Goal: Transaction & Acquisition: Purchase product/service

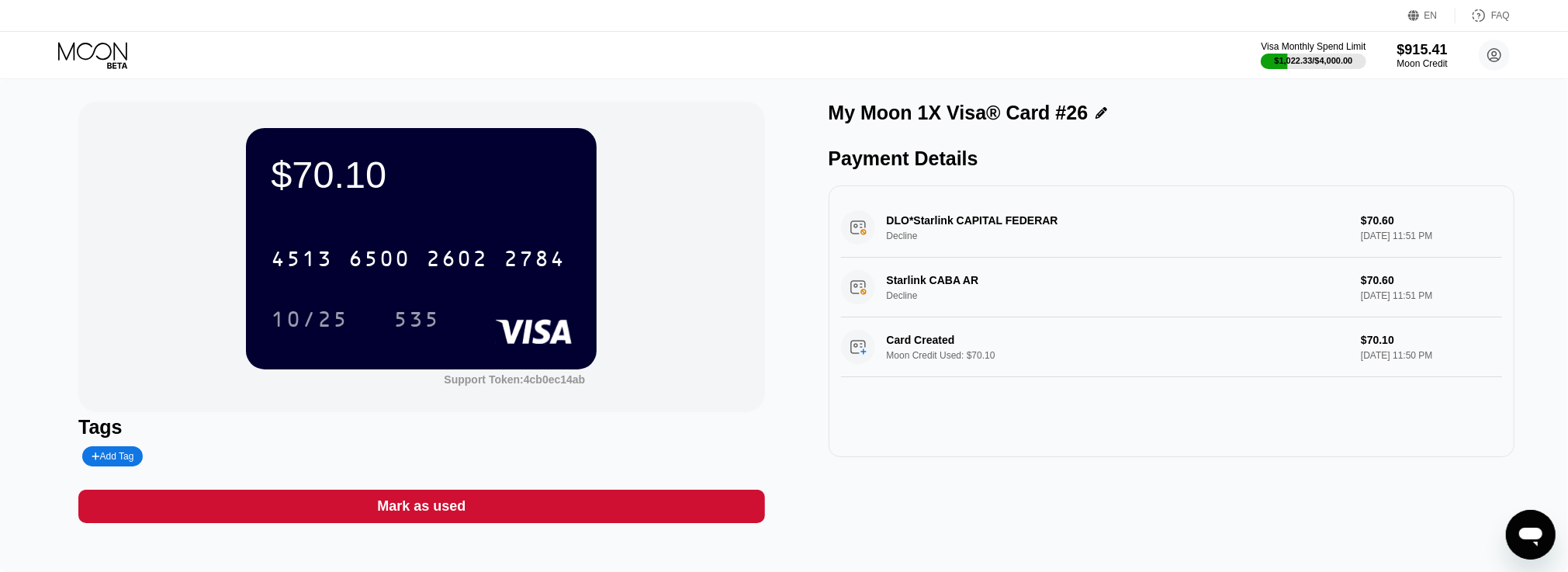
click at [110, 45] on icon at bounding box center [94, 56] width 72 height 27
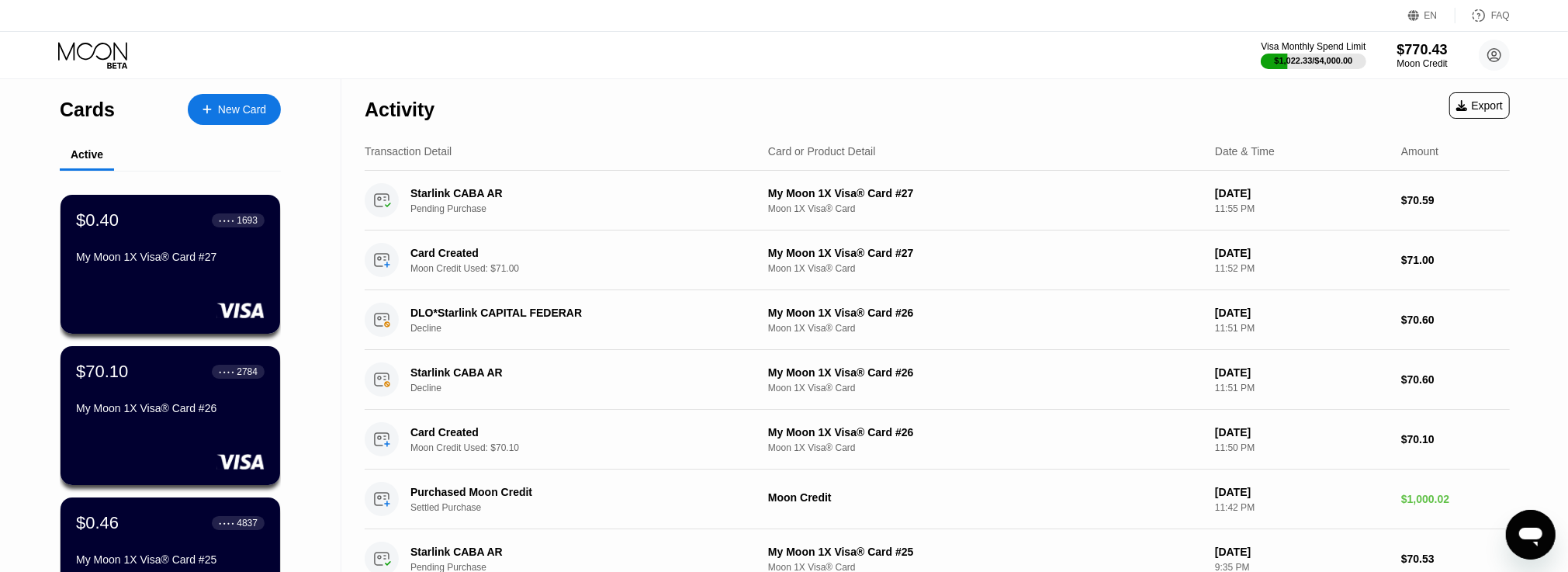
click at [117, 118] on div "Cards New Card" at bounding box center [170, 105] width 221 height 54
click at [91, 109] on div "Cards" at bounding box center [87, 110] width 55 height 22
click at [126, 49] on icon at bounding box center [92, 51] width 69 height 18
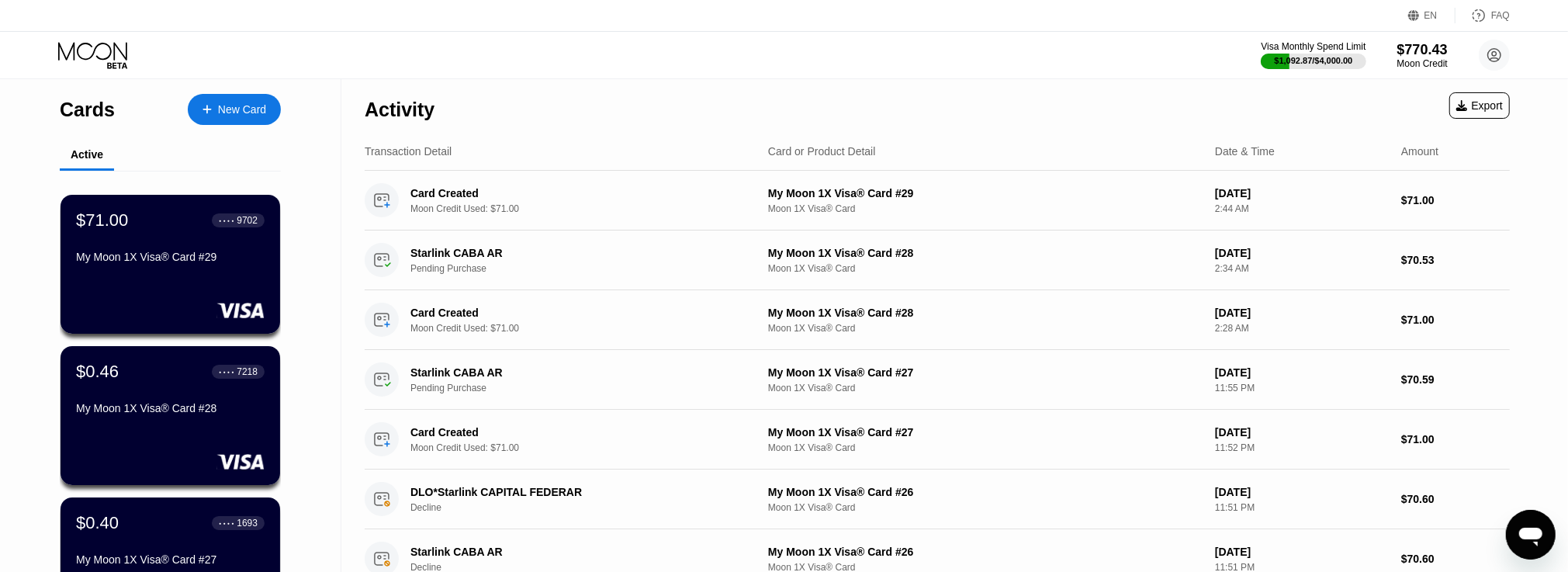
click at [224, 254] on div "$71.00 ● ● ● ● 9702 My Moon 1X Visa® Card #29" at bounding box center [170, 239] width 189 height 59
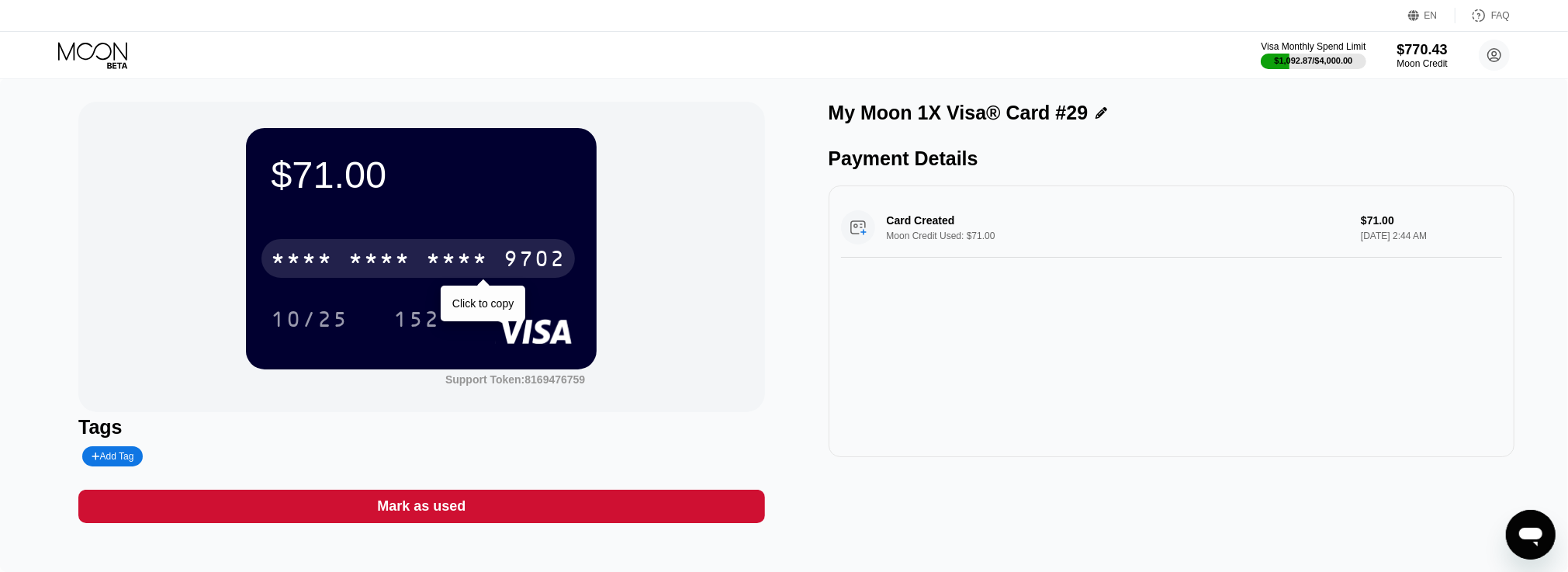
click at [518, 257] on div "9702" at bounding box center [535, 260] width 62 height 25
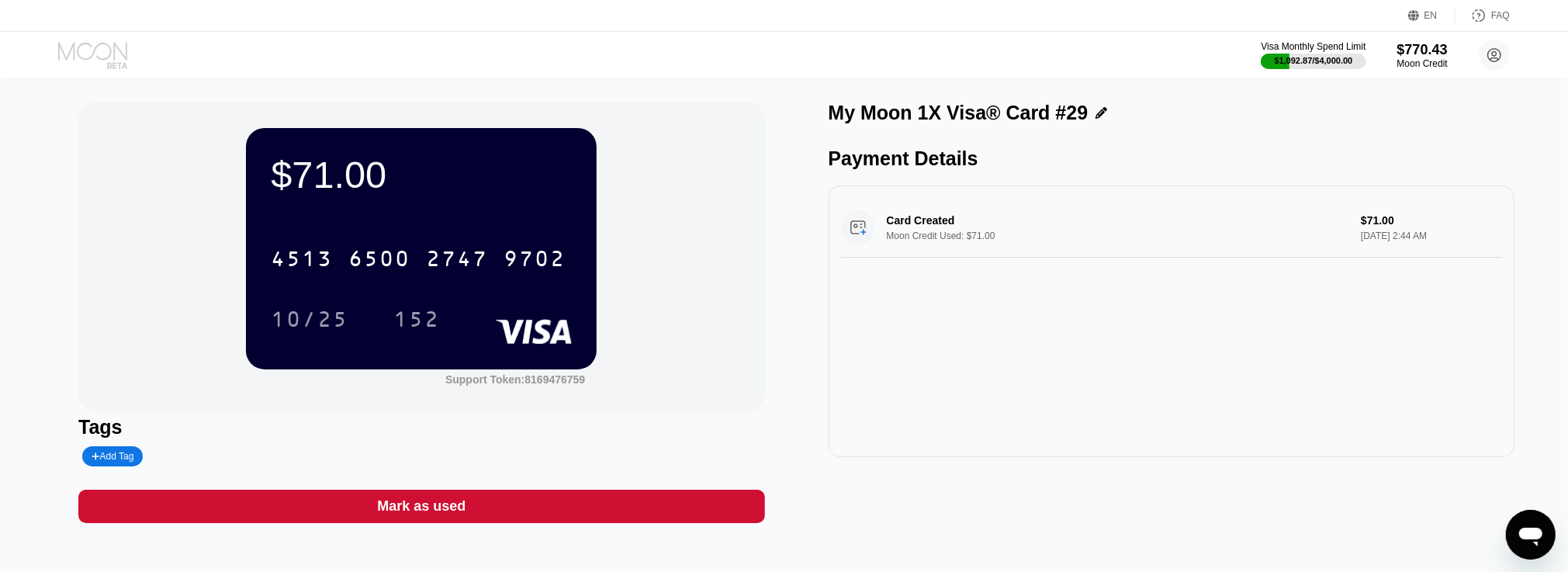
click at [104, 60] on icon at bounding box center [94, 56] width 72 height 27
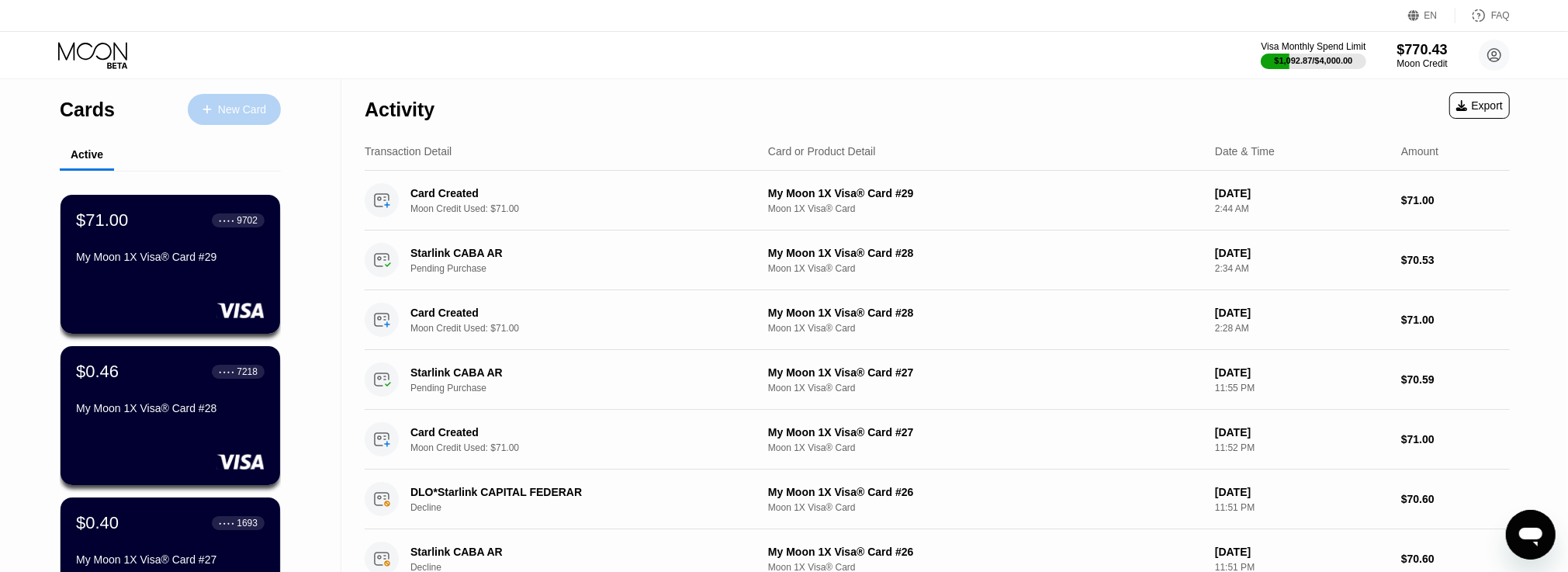
click at [255, 110] on div "New Card" at bounding box center [242, 110] width 48 height 14
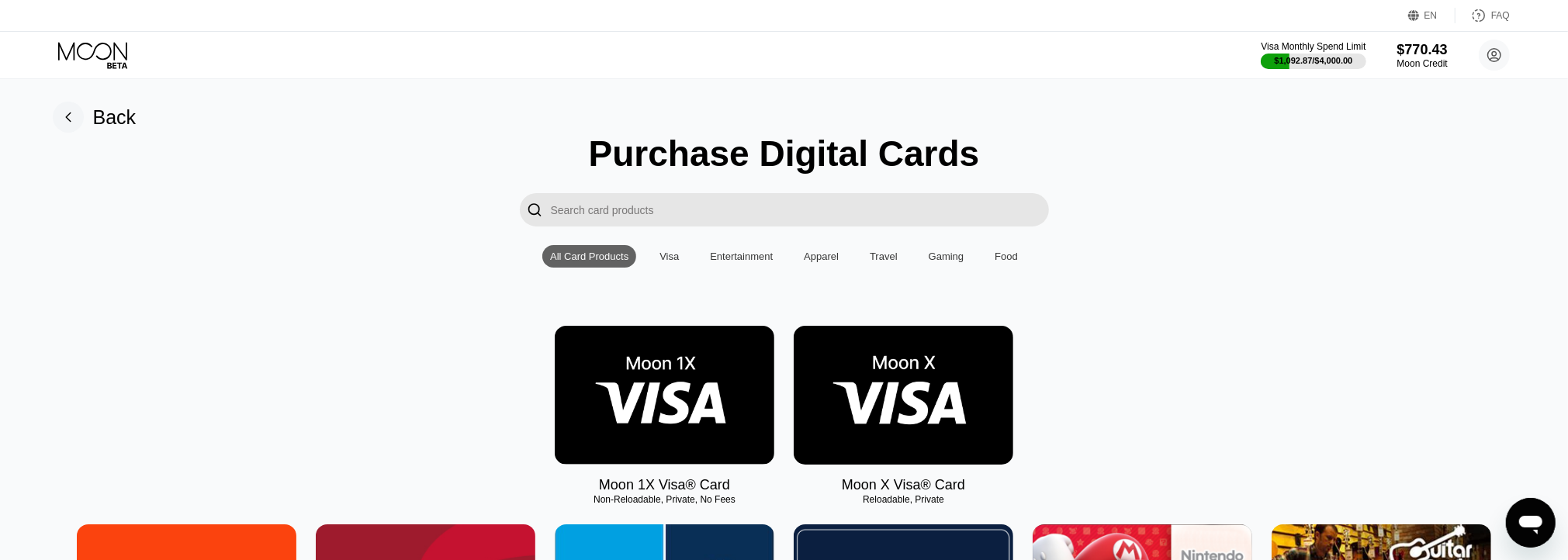
click at [726, 384] on img at bounding box center [664, 395] width 220 height 139
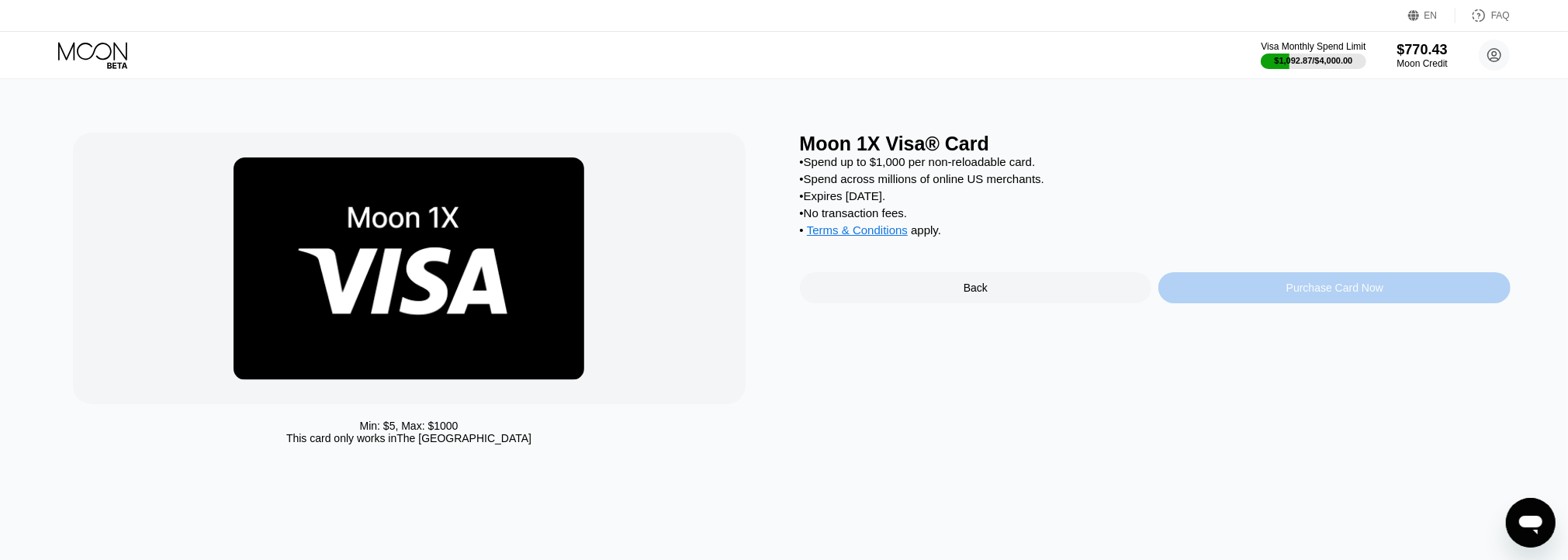
click at [1325, 294] on div "Purchase Card Now" at bounding box center [1335, 288] width 97 height 13
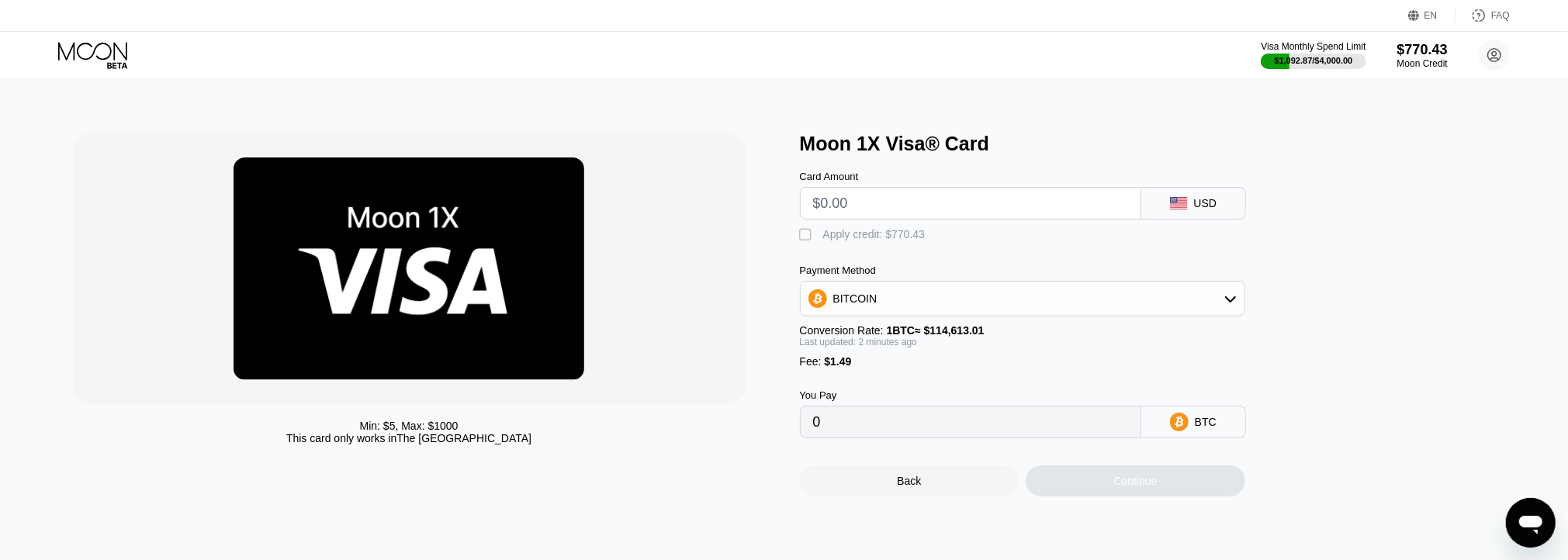
click at [838, 239] on div "Apply credit: $770.43" at bounding box center [874, 235] width 103 height 13
click at [864, 204] on input "text" at bounding box center [971, 203] width 315 height 31
type input "$71"
click at [1163, 487] on div "Continue" at bounding box center [1135, 480] width 220 height 31
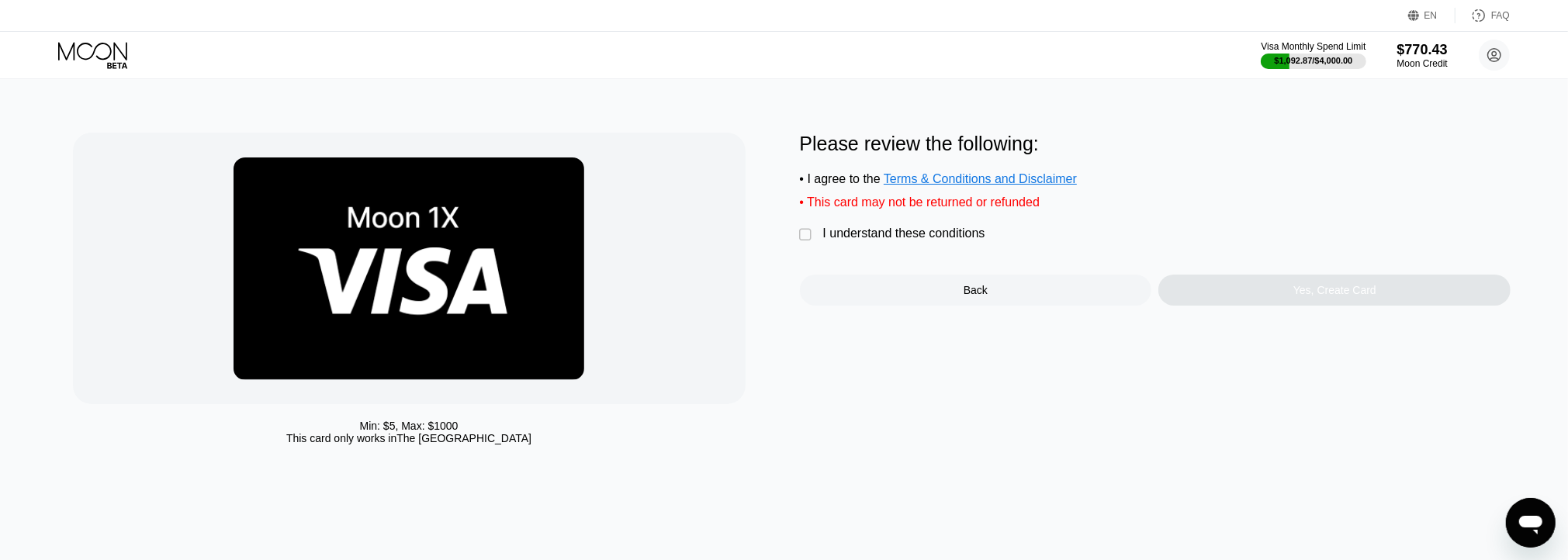
click at [947, 240] on div "I understand these conditions" at bounding box center [905, 234] width 162 height 14
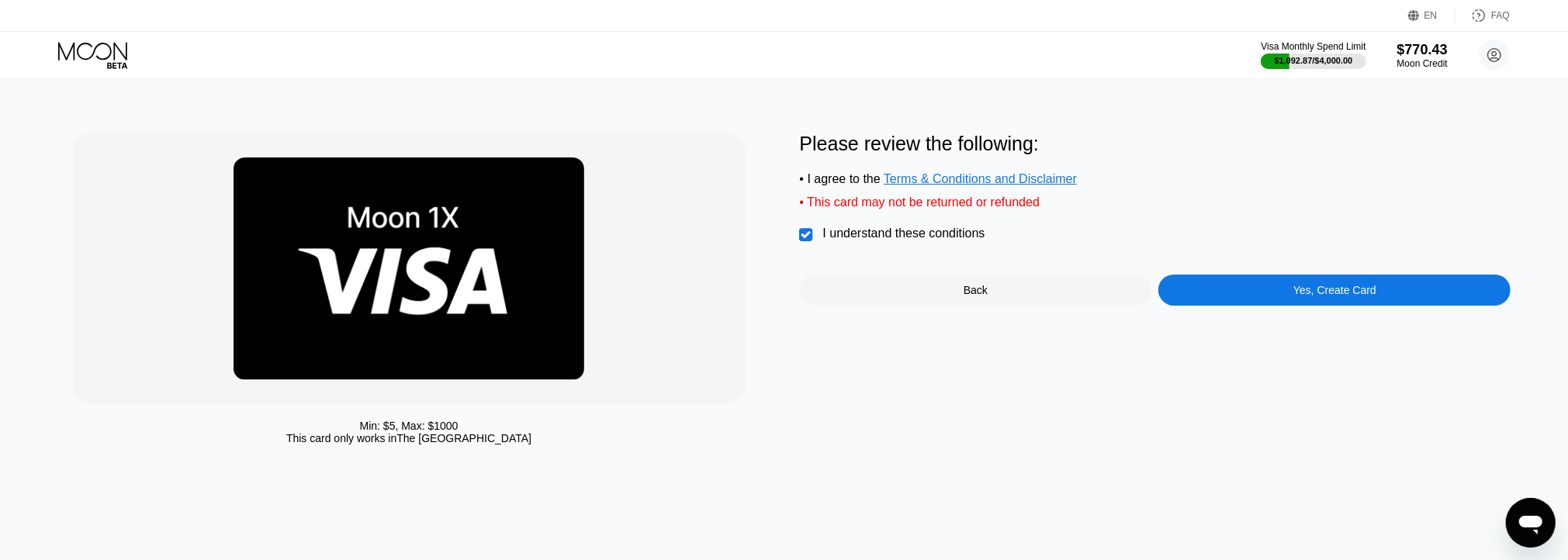
click at [1270, 319] on div "Please review the following: • I agree to the Terms & Conditions and Disclaimer…" at bounding box center [1155, 293] width 711 height 320
click at [1277, 305] on div "Yes, Create Card" at bounding box center [1334, 290] width 352 height 31
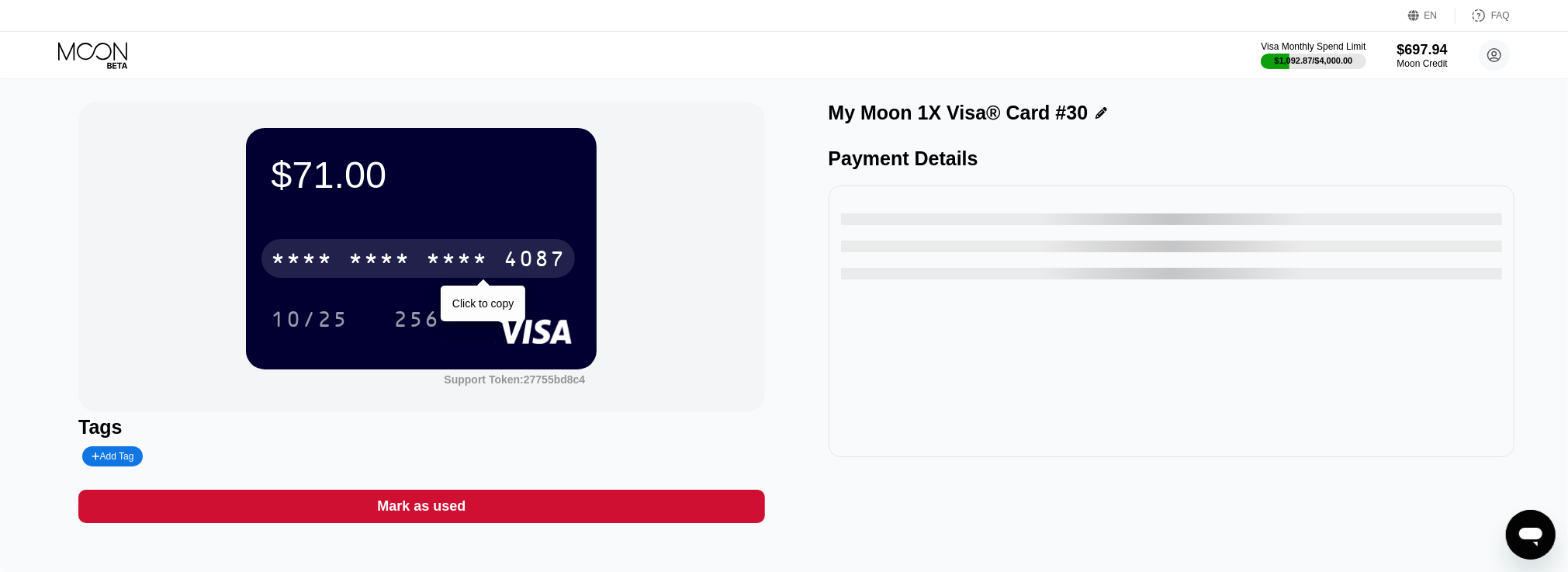
click at [512, 261] on div "4087" at bounding box center [535, 260] width 62 height 25
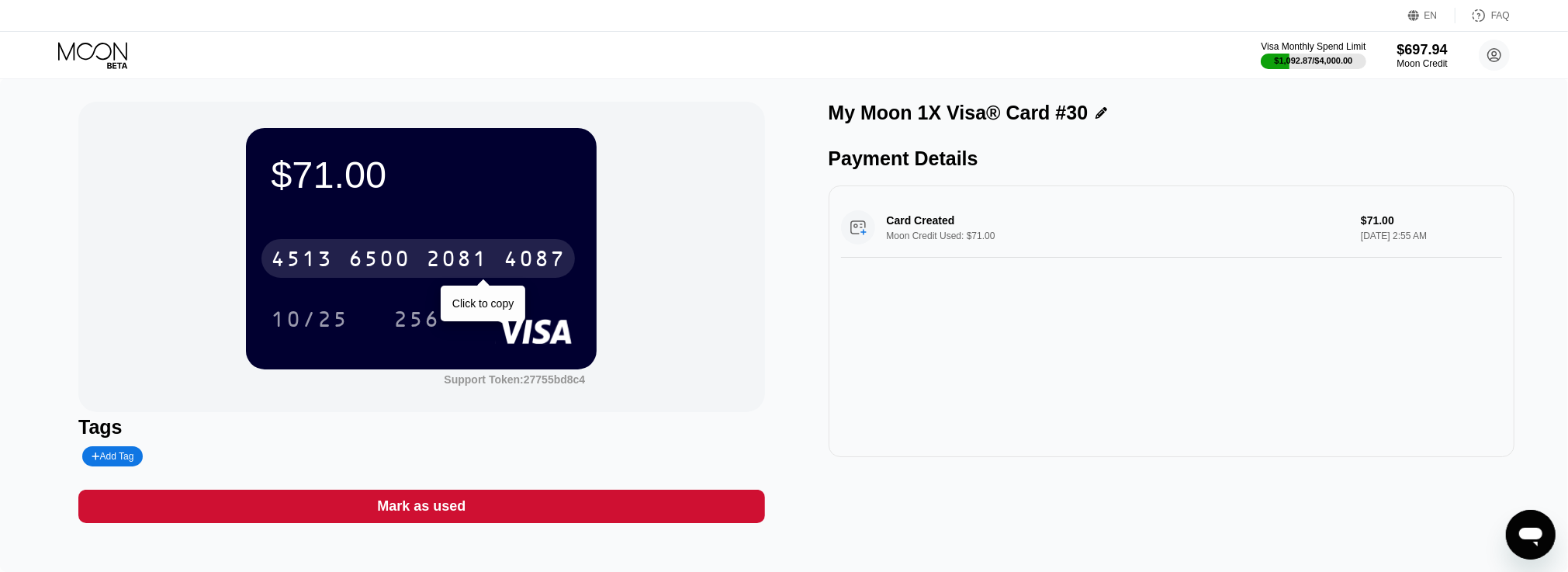
click at [499, 259] on div "4513 6500 2081 4087" at bounding box center [418, 258] width 313 height 39
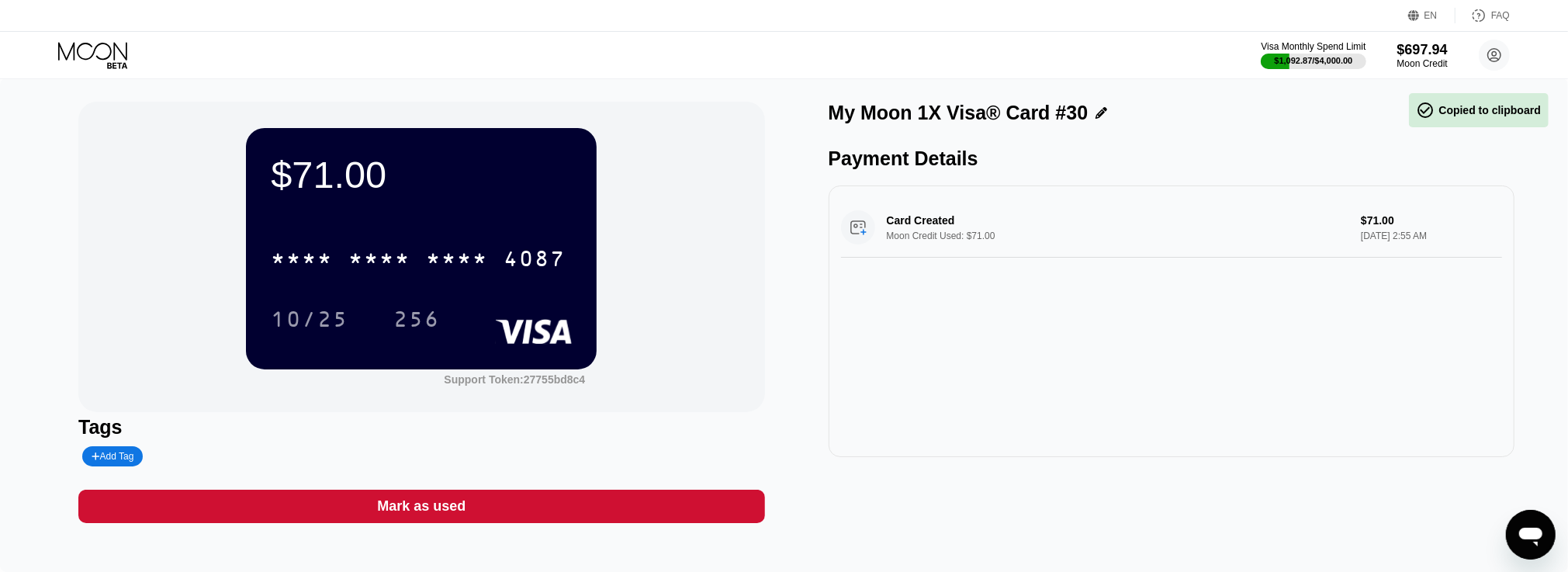
click at [76, 44] on icon at bounding box center [94, 56] width 72 height 27
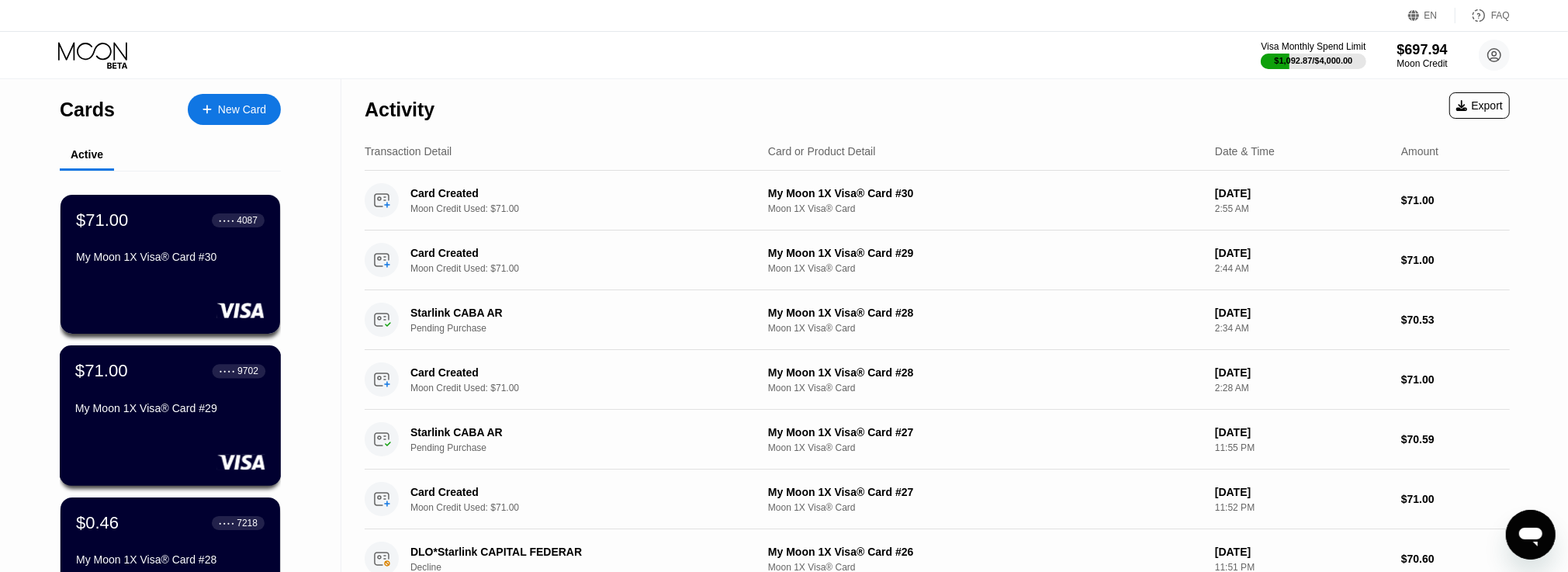
click at [219, 408] on div "My Moon 1X Visa® Card #29" at bounding box center [170, 408] width 190 height 13
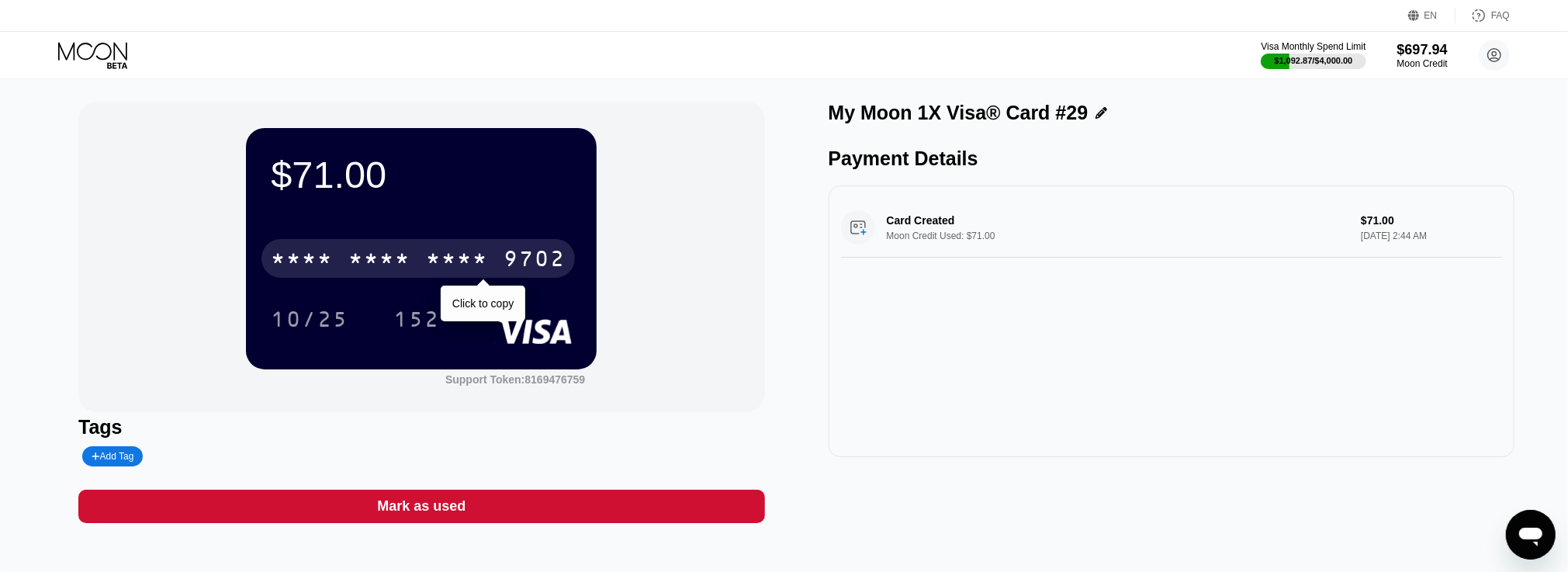
click at [559, 254] on div "9702" at bounding box center [535, 260] width 62 height 25
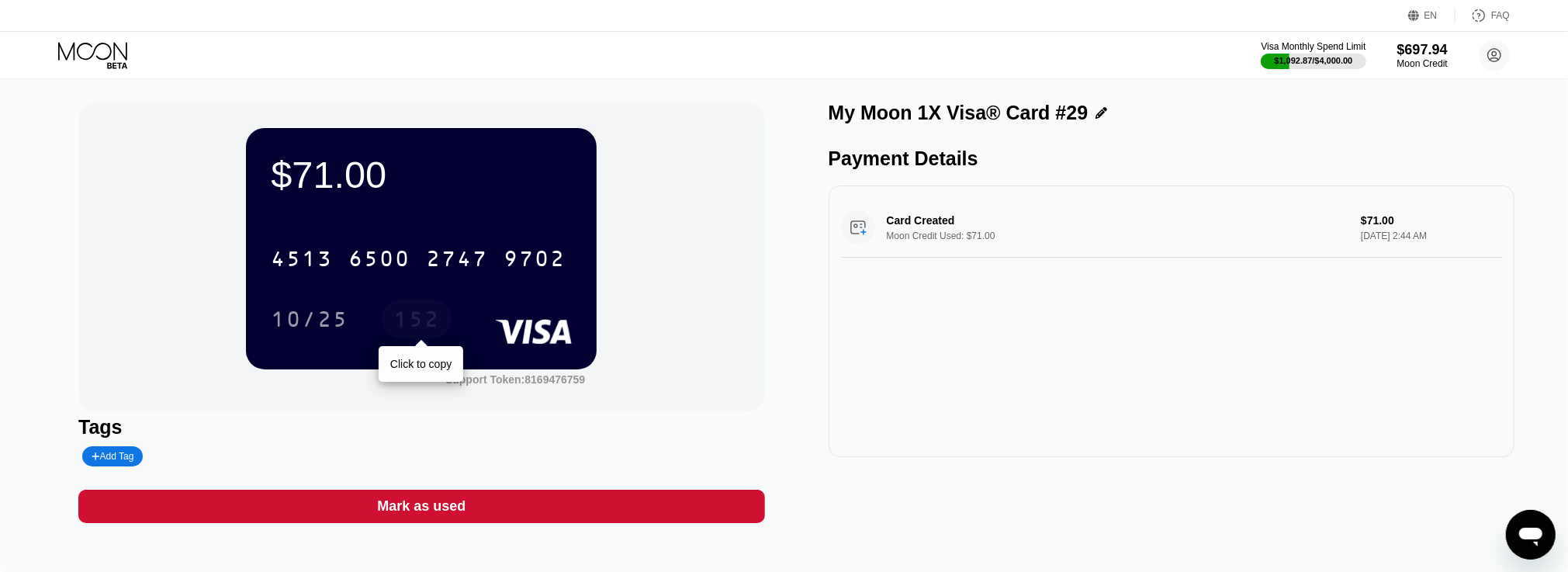
click at [425, 317] on div "152" at bounding box center [416, 321] width 47 height 25
